Goal: Navigation & Orientation: Find specific page/section

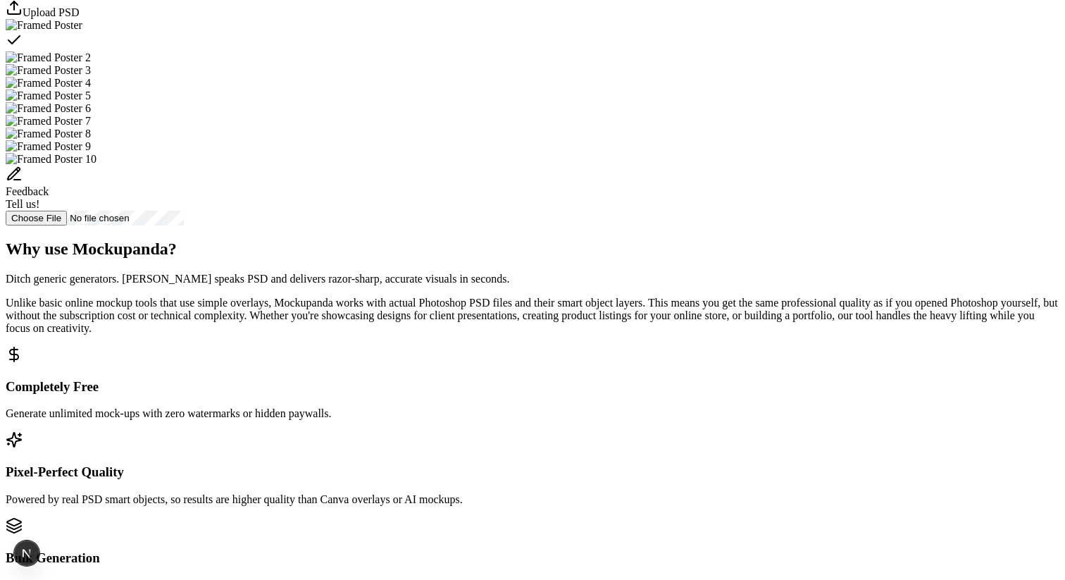
scroll to position [634, 0]
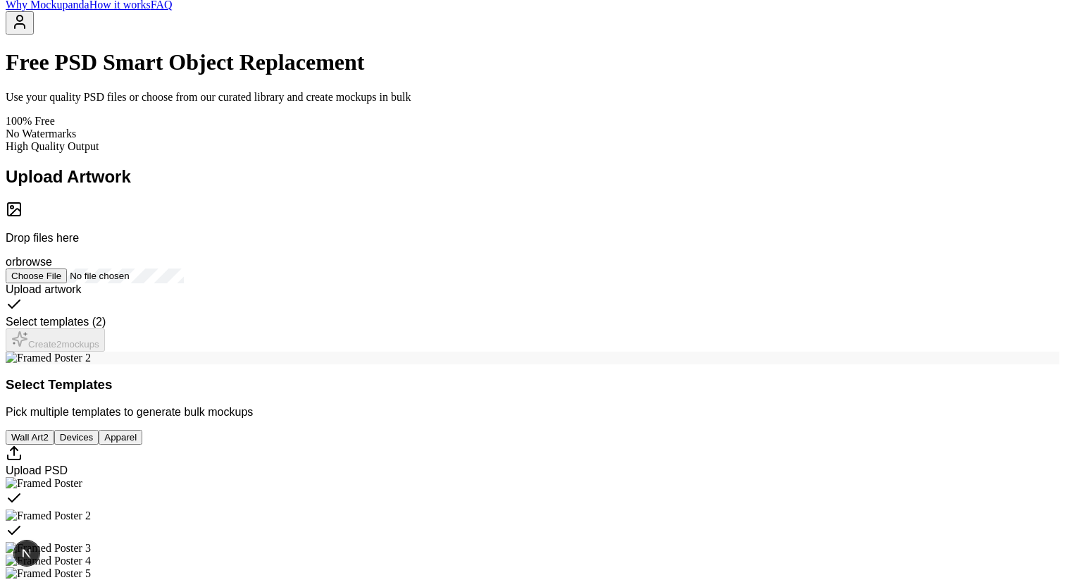
scroll to position [0, 0]
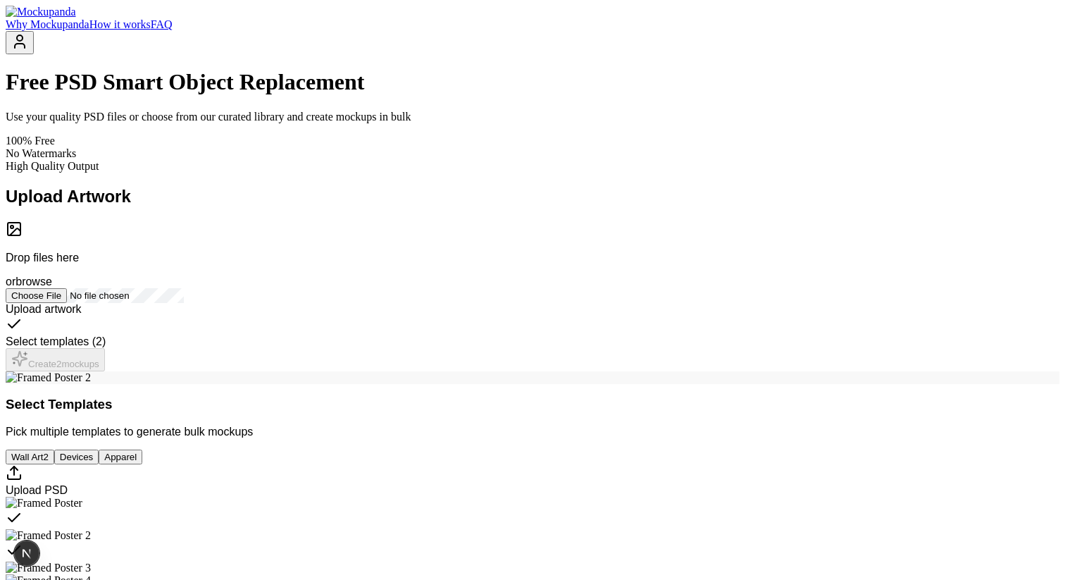
click at [173, 30] on link "FAQ" at bounding box center [162, 24] width 22 height 12
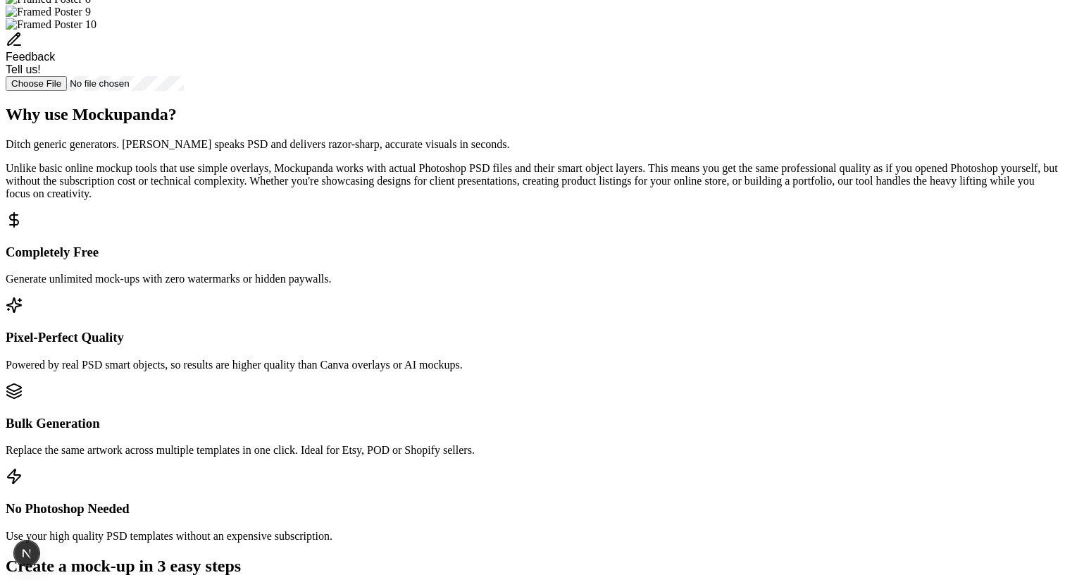
scroll to position [628, 0]
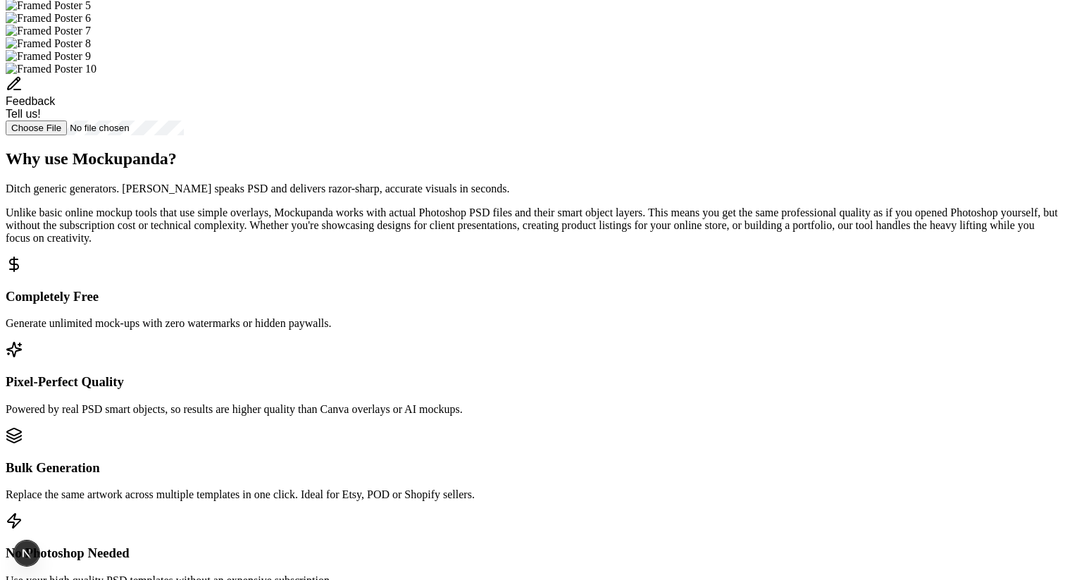
scroll to position [578, 0]
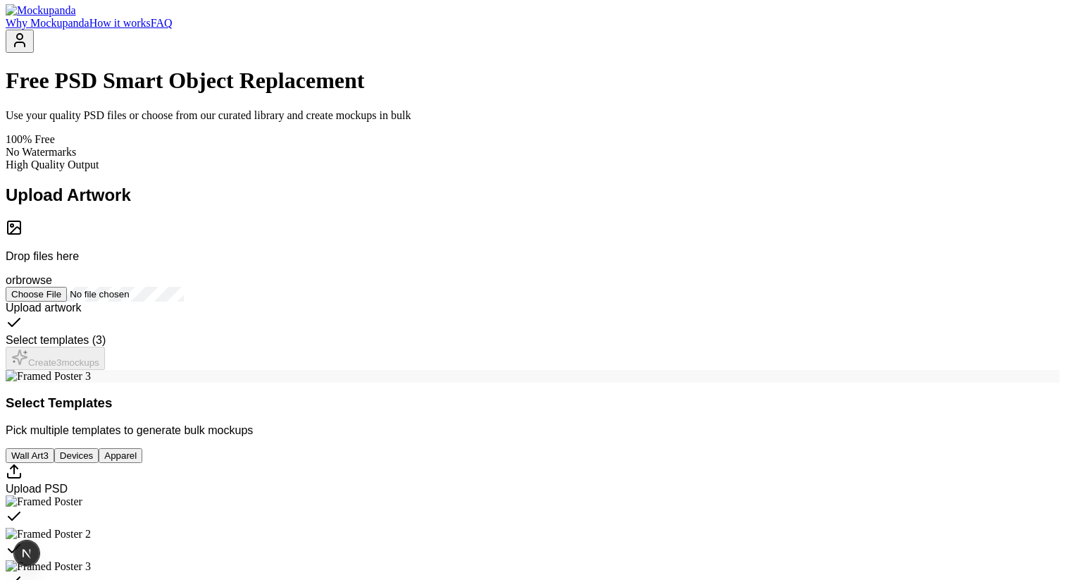
scroll to position [0, 0]
